Goal: Check status: Check status

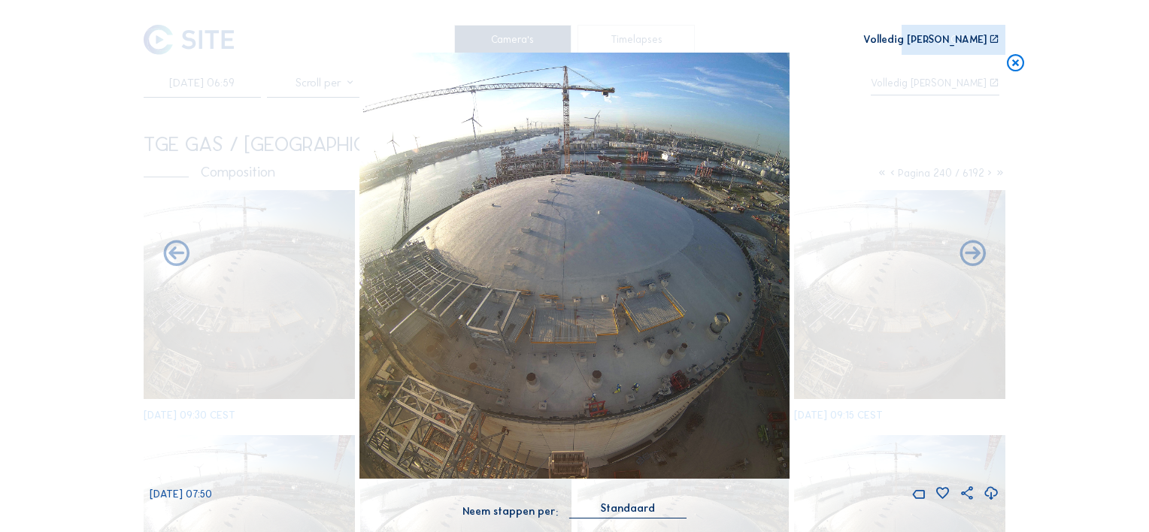
scroll to position [1736, 0]
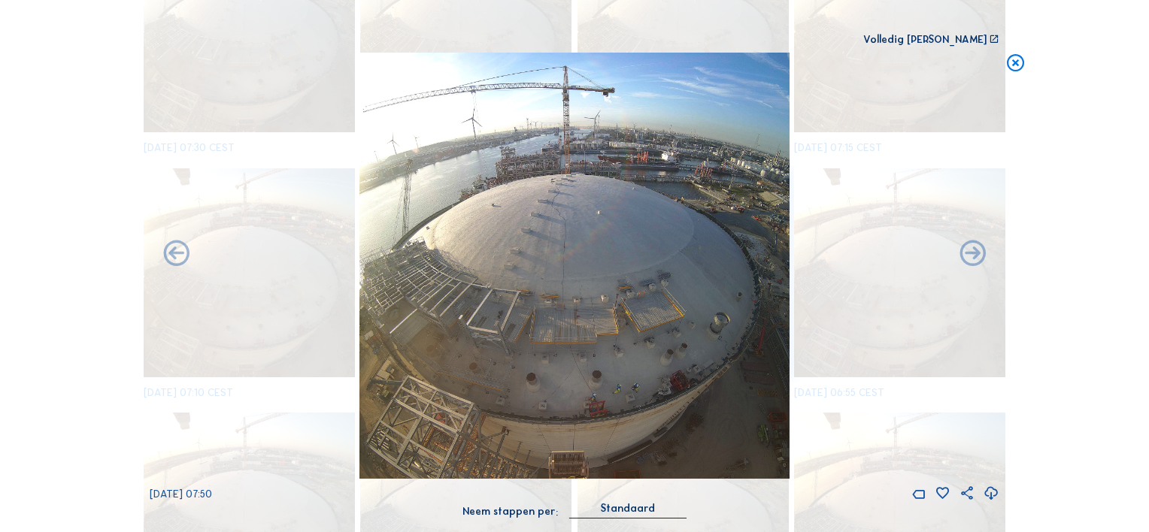
click at [1015, 63] on icon at bounding box center [1015, 64] width 21 height 22
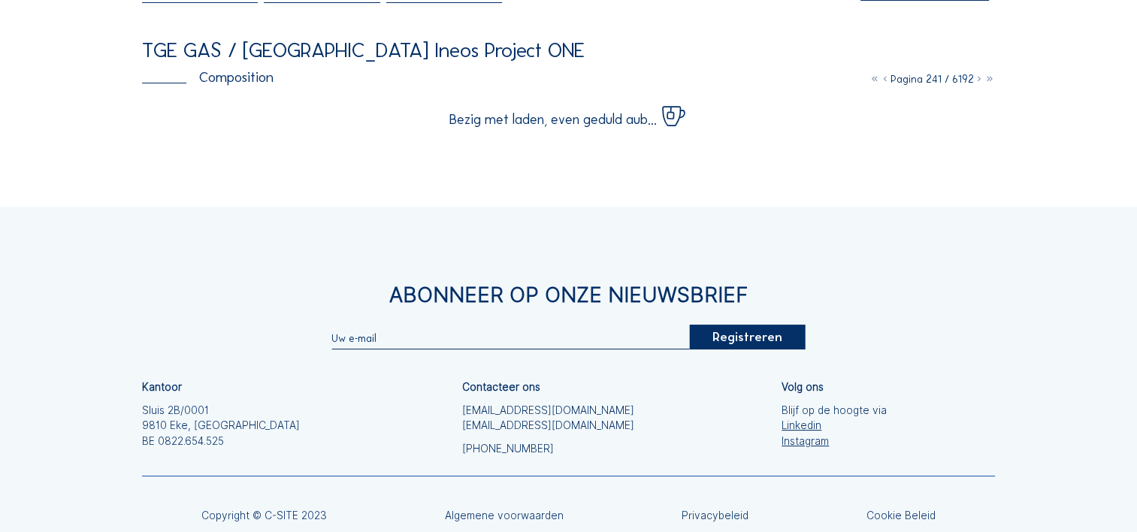
scroll to position [0, 0]
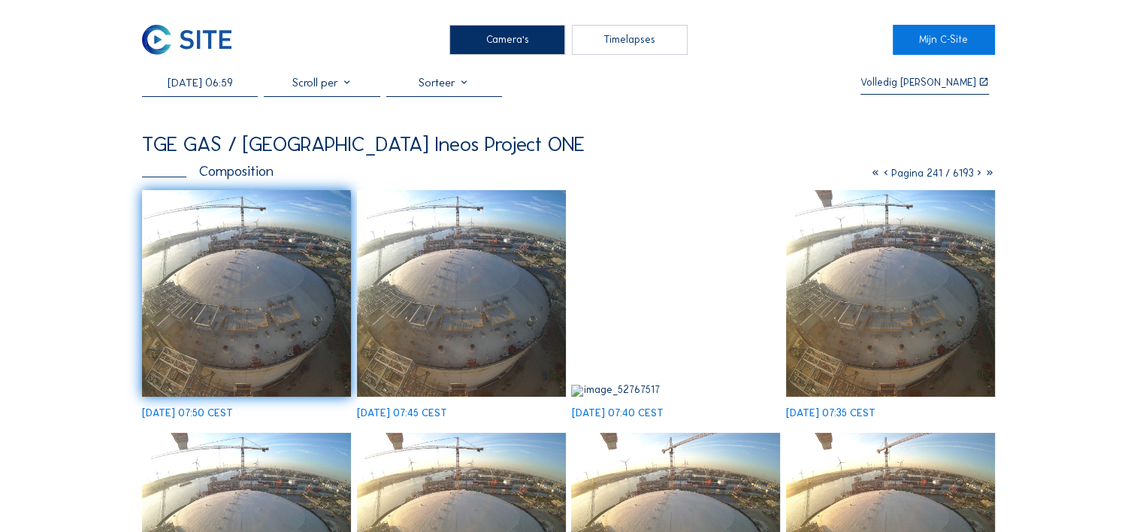
click at [192, 88] on input "[DATE] 06:59" at bounding box center [200, 83] width 116 height 14
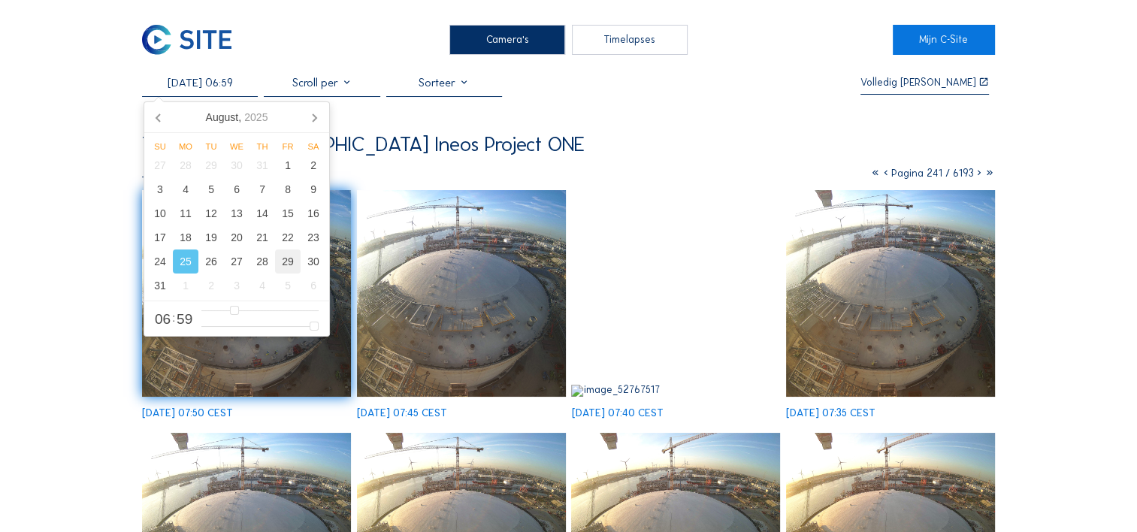
click at [285, 267] on div "29" at bounding box center [288, 262] width 26 height 24
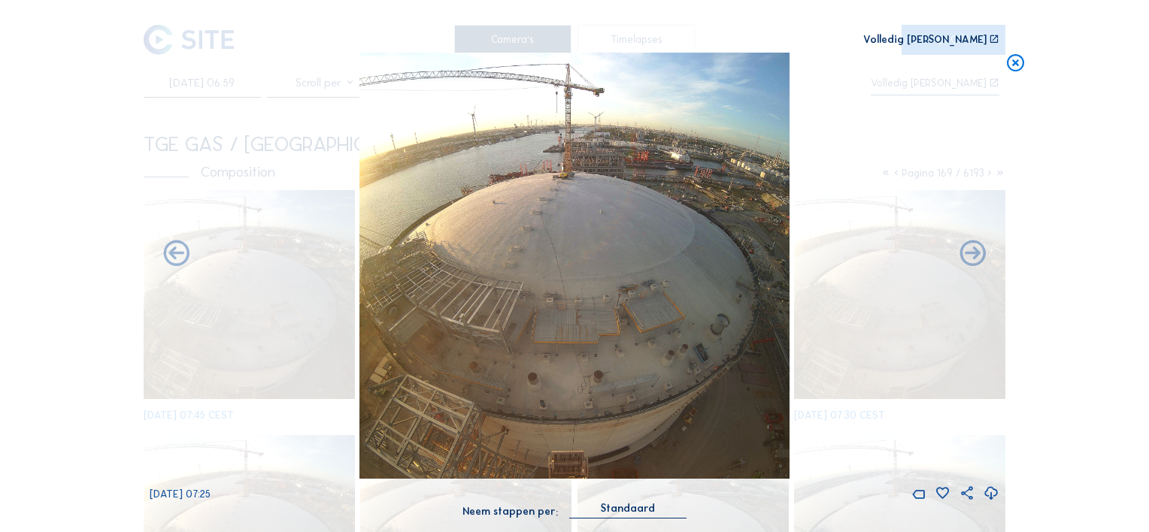
click at [1012, 60] on icon at bounding box center [1015, 64] width 21 height 22
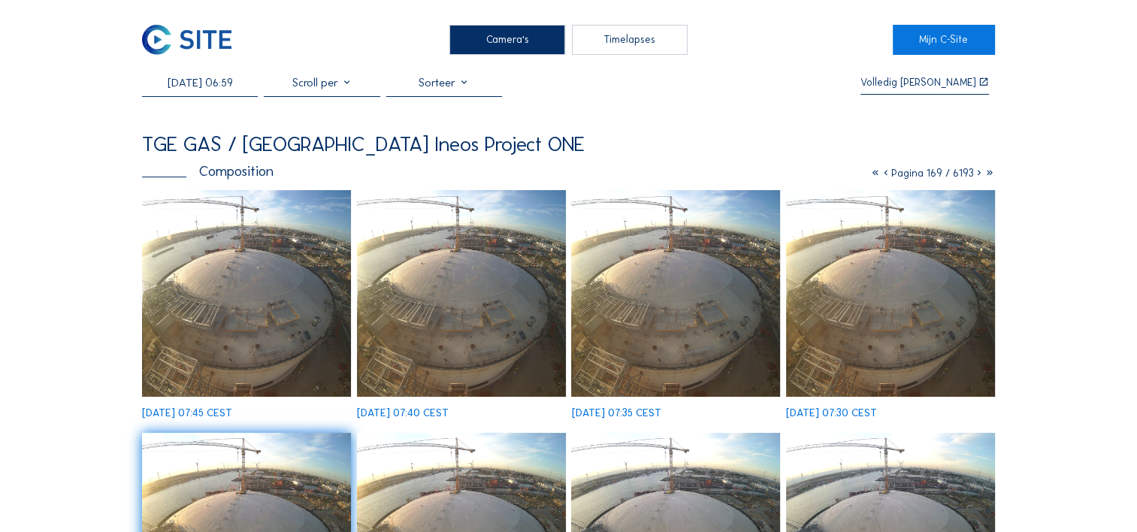
click at [883, 177] on icon at bounding box center [886, 173] width 11 height 13
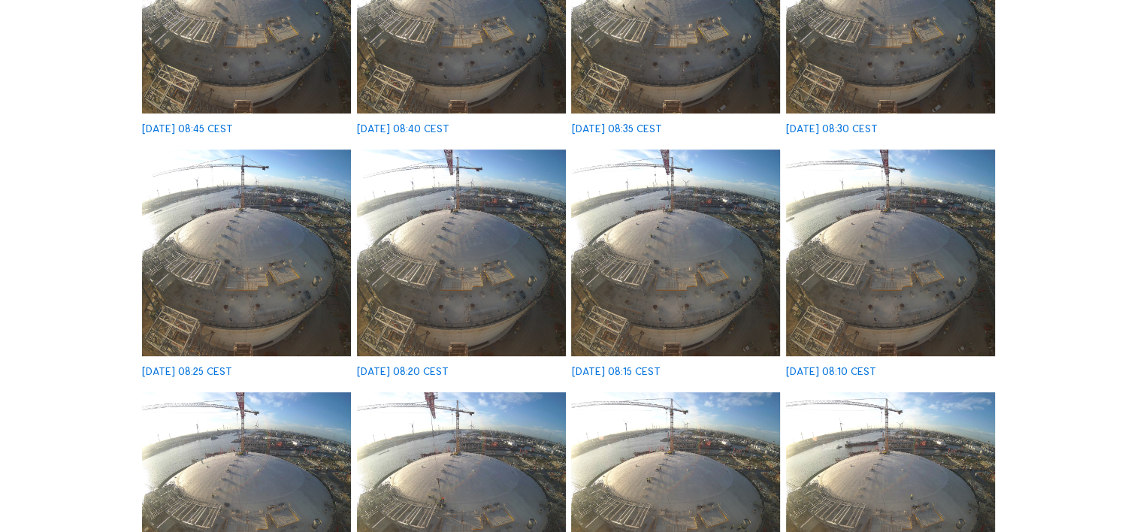
scroll to position [601, 0]
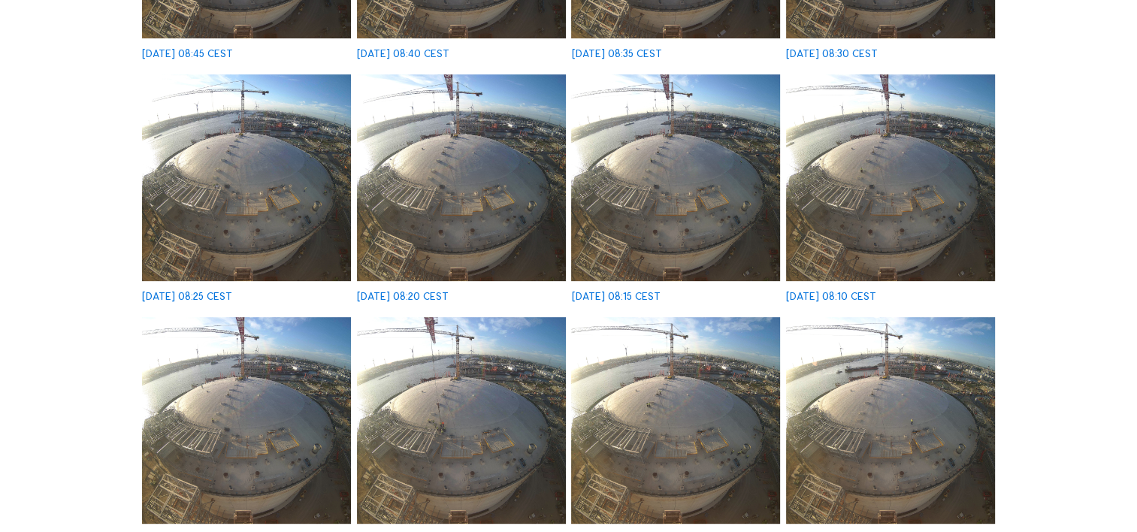
click at [678, 158] on img at bounding box center [675, 177] width 209 height 207
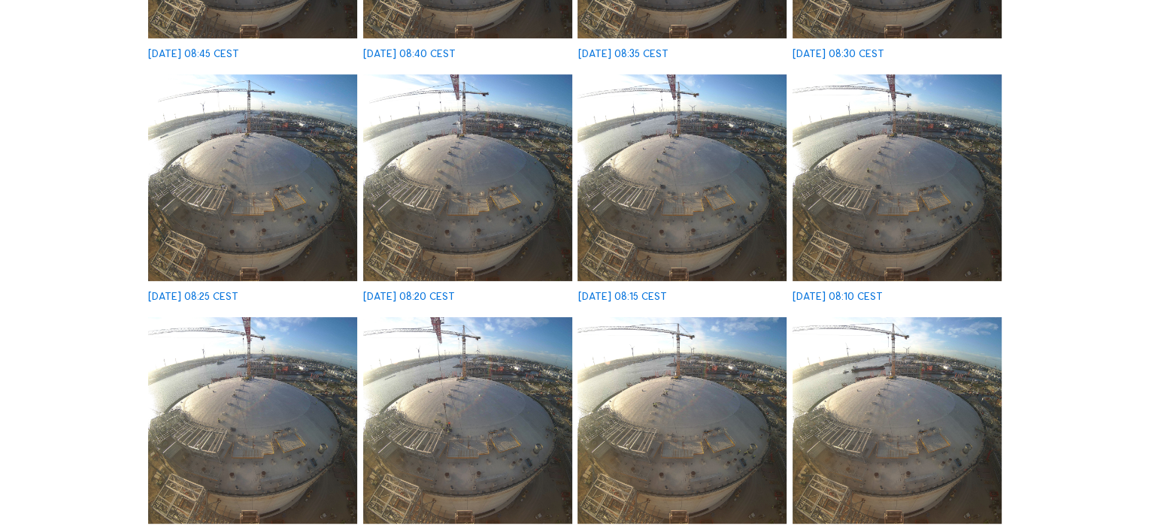
scroll to position [604, 0]
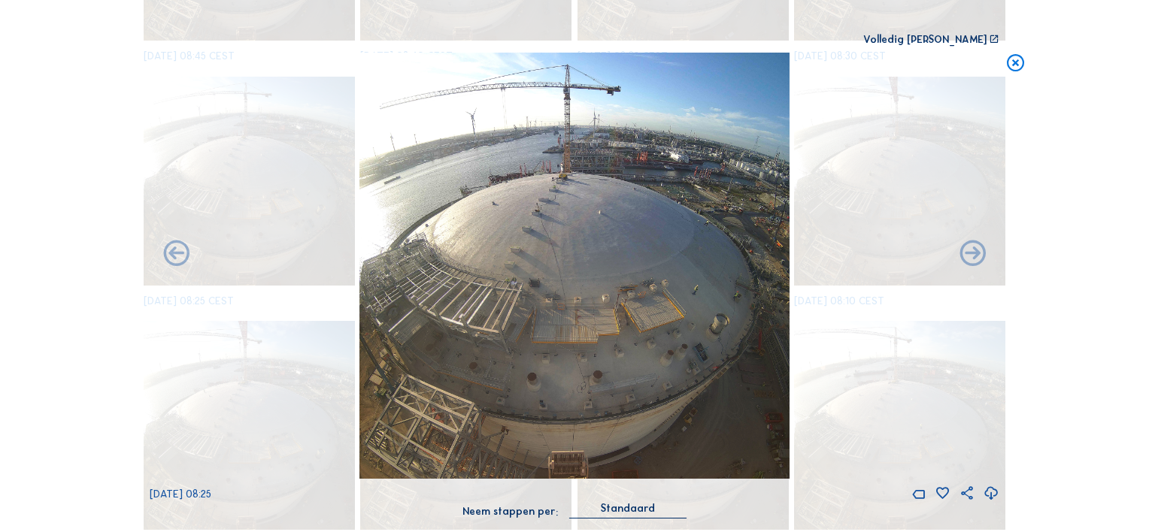
click at [1014, 65] on icon at bounding box center [1015, 64] width 21 height 22
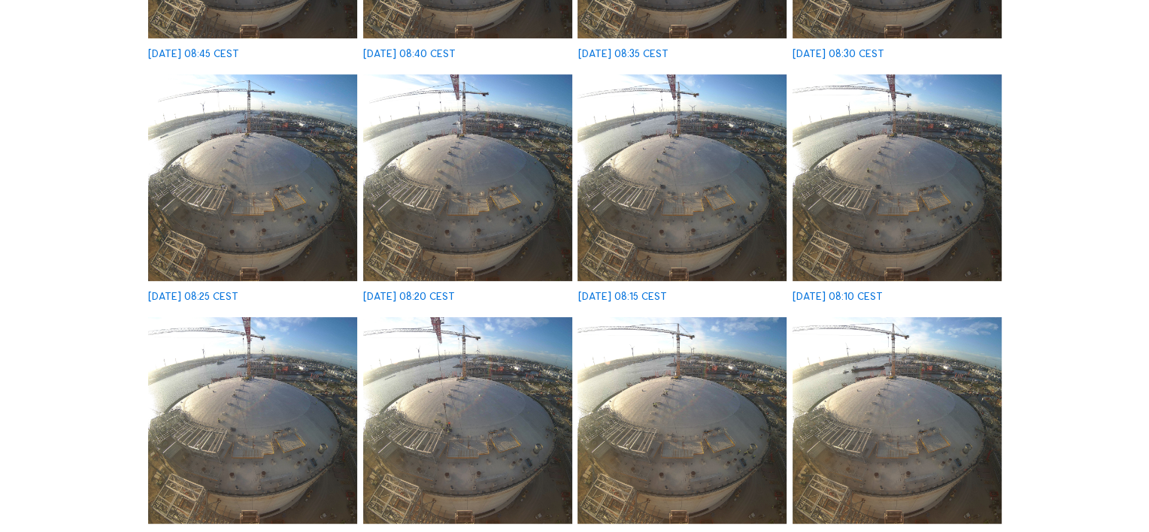
scroll to position [0, 0]
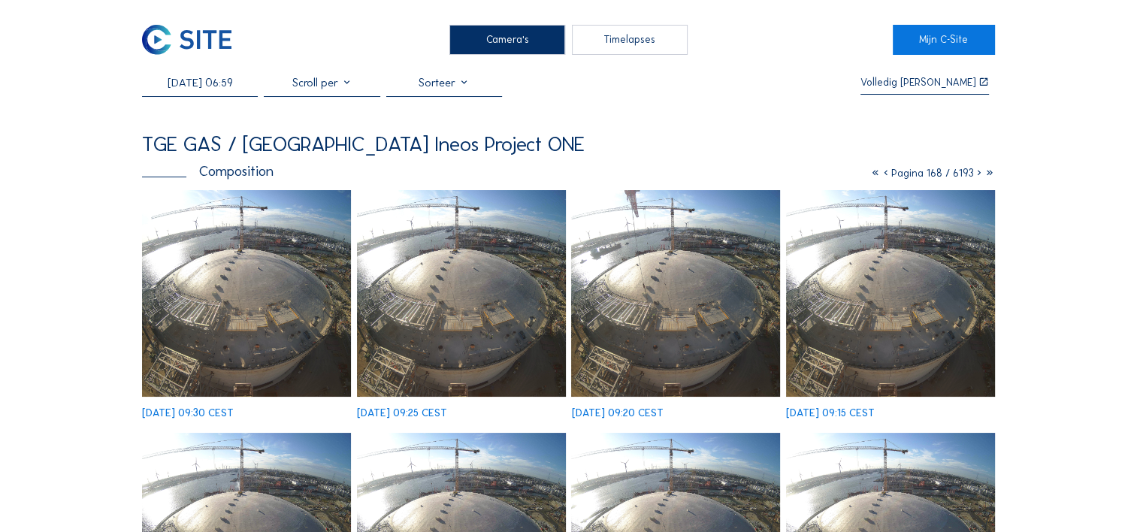
click at [204, 89] on input "[DATE] 06:59" at bounding box center [200, 83] width 116 height 14
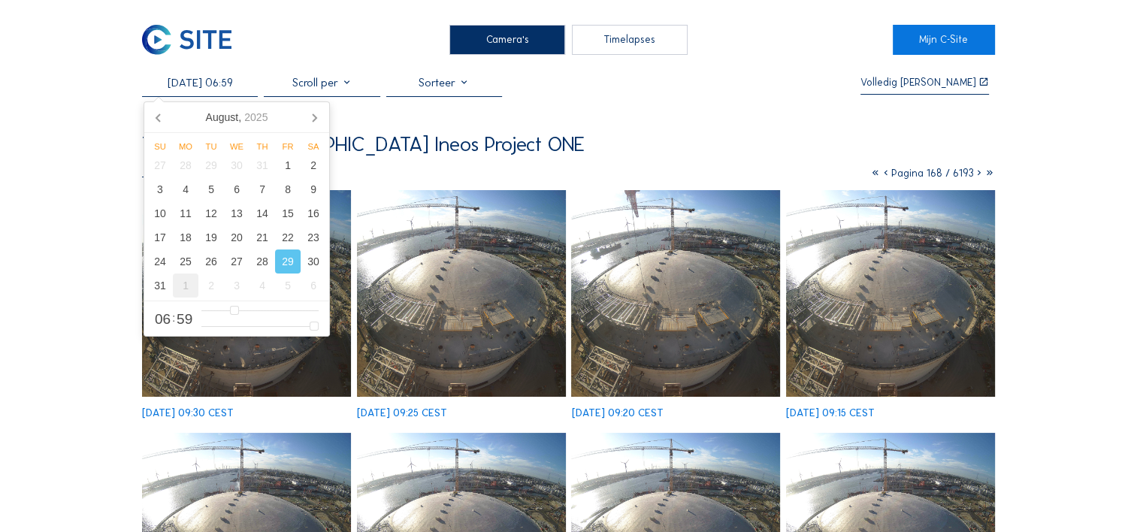
click at [185, 289] on div "1" at bounding box center [186, 286] width 26 height 24
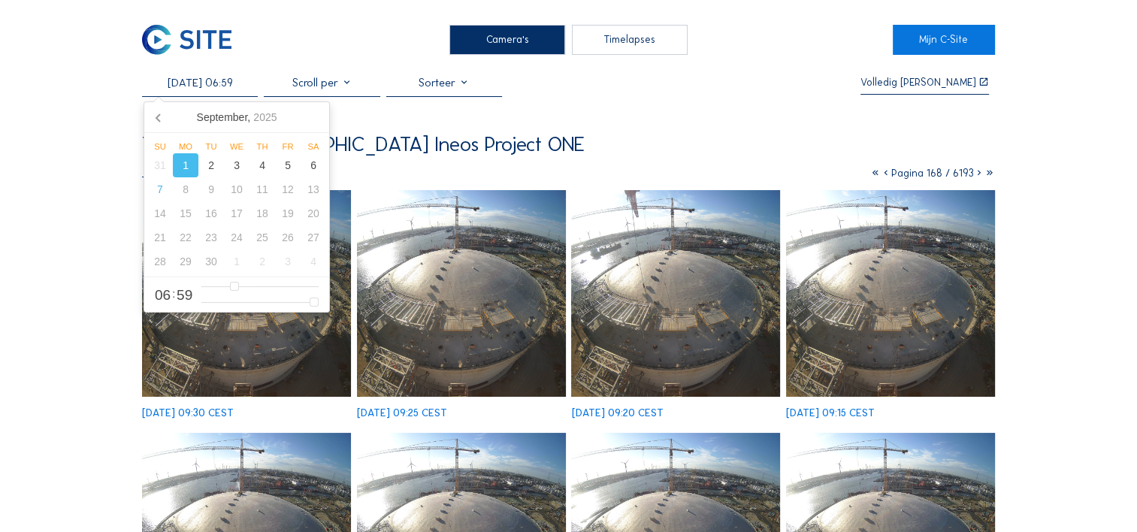
type input "[DATE] 06:59"
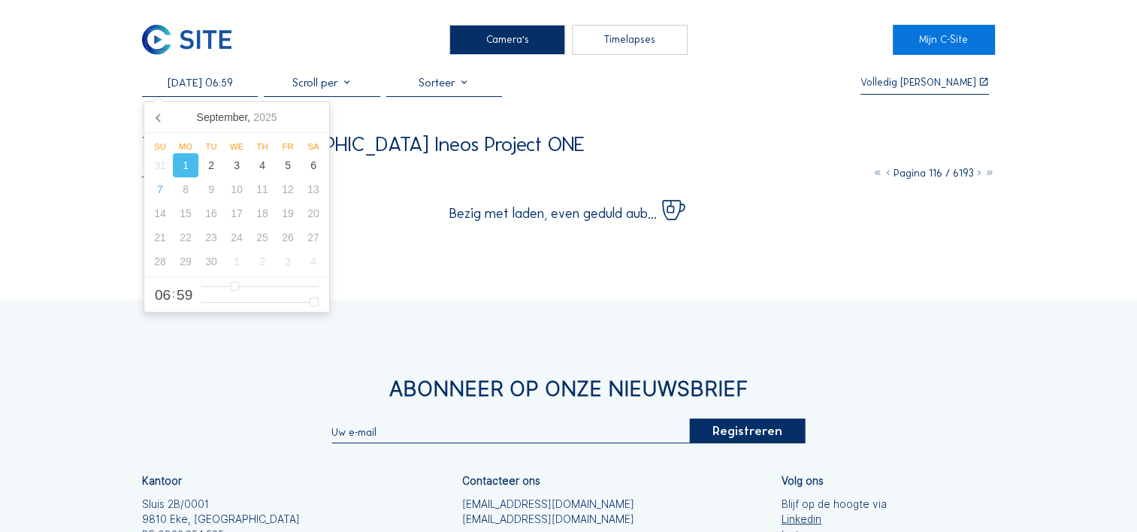
click at [439, 262] on div "Camera's Timelapses Mijn C-Site [DATE] 06:59 Volledig [PERSON_NAME] TGE GAS / A…" at bounding box center [568, 361] width 1137 height 722
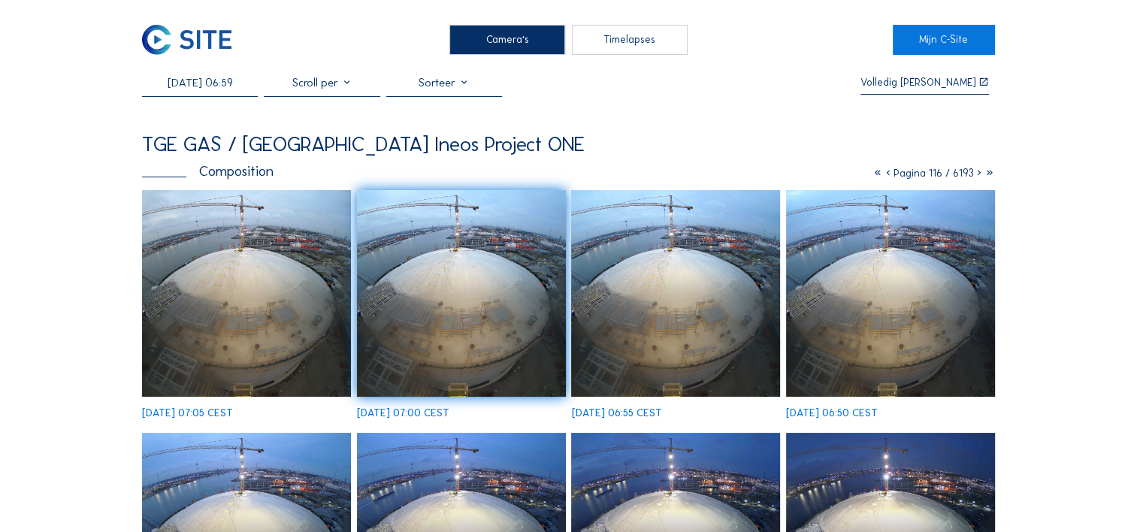
click at [460, 307] on img at bounding box center [461, 293] width 209 height 207
